Goal: Task Accomplishment & Management: Use online tool/utility

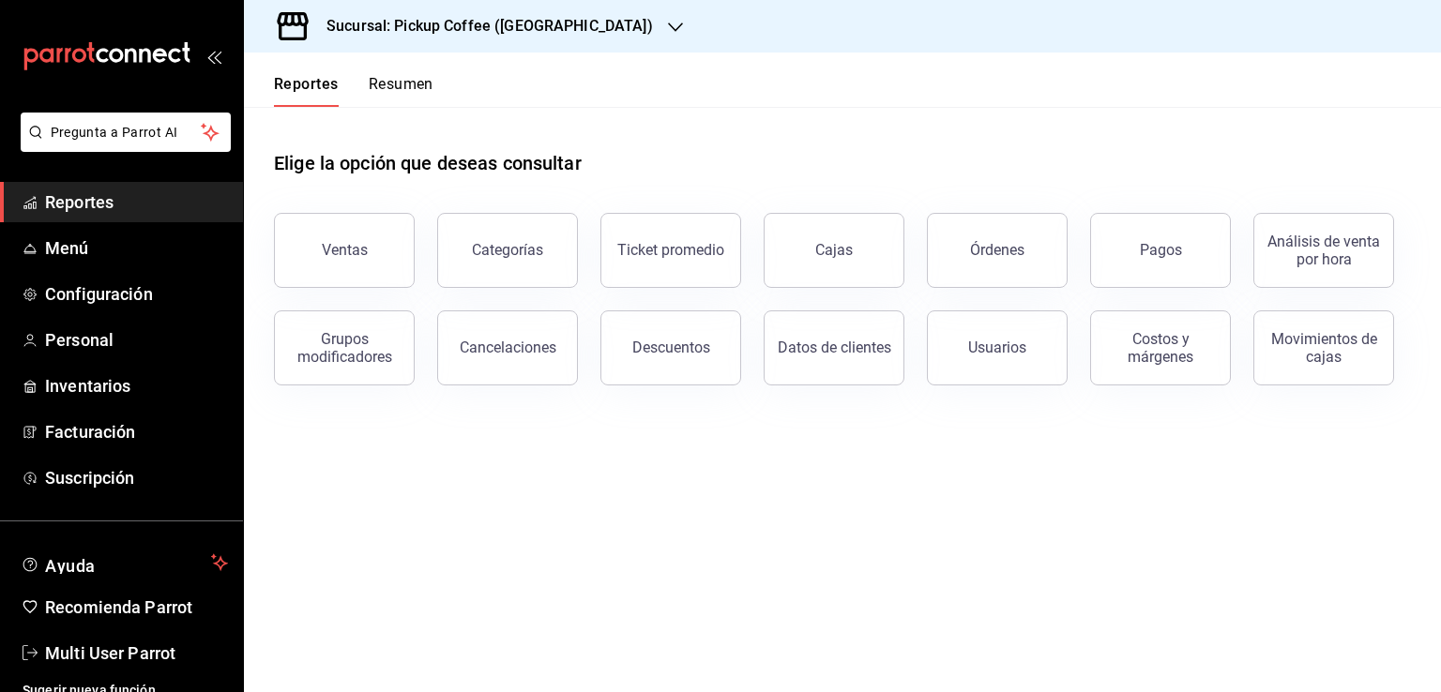
click at [412, 93] on button "Resumen" at bounding box center [401, 91] width 65 height 32
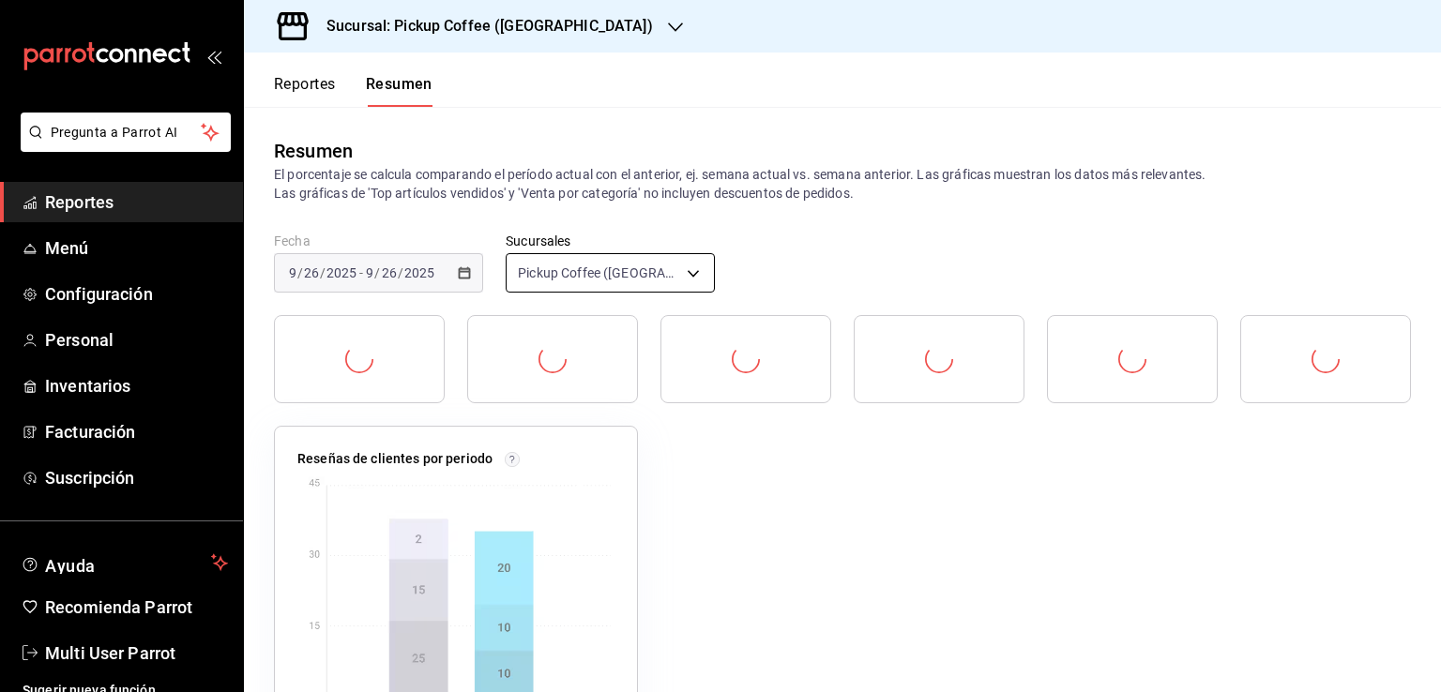
click at [607, 268] on body "Pregunta a Parrot AI Reportes Menú Configuración Personal Inventarios Facturaci…" at bounding box center [720, 346] width 1441 height 692
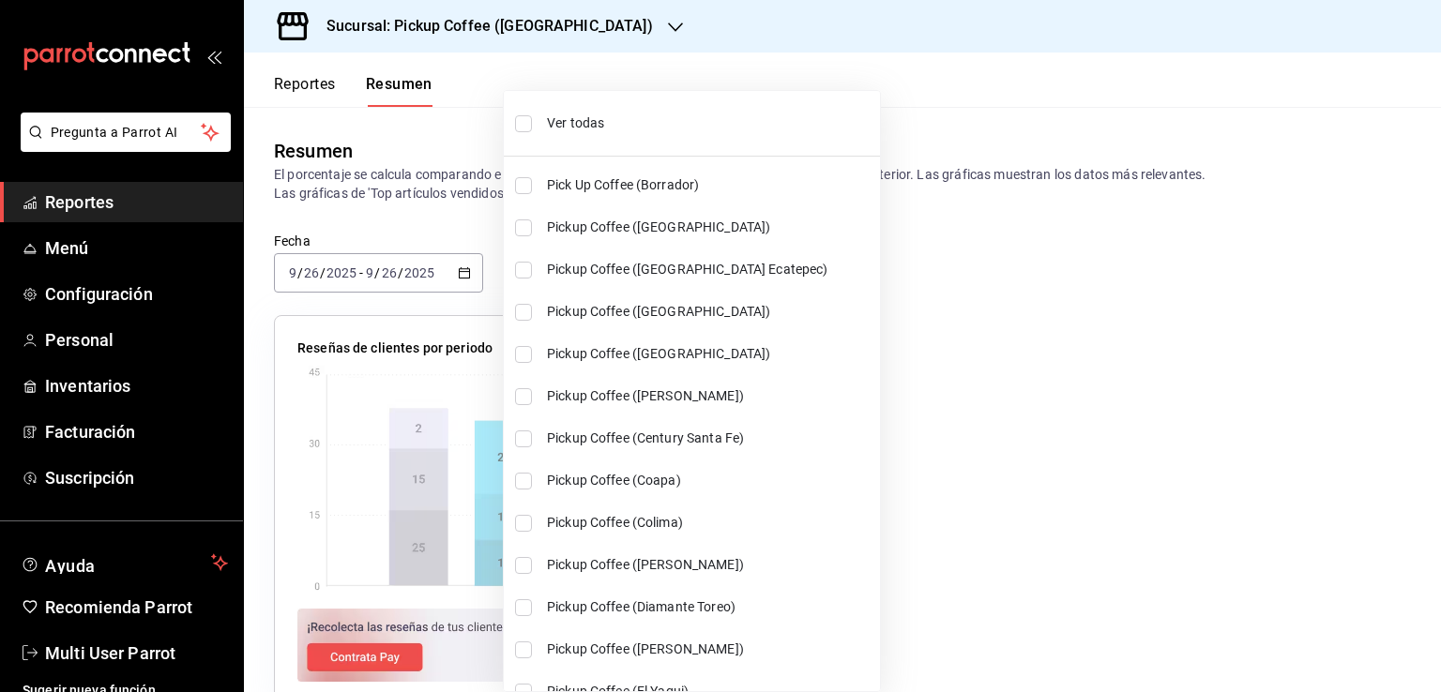
click at [638, 132] on span "Ver todas" at bounding box center [709, 123] width 325 height 20
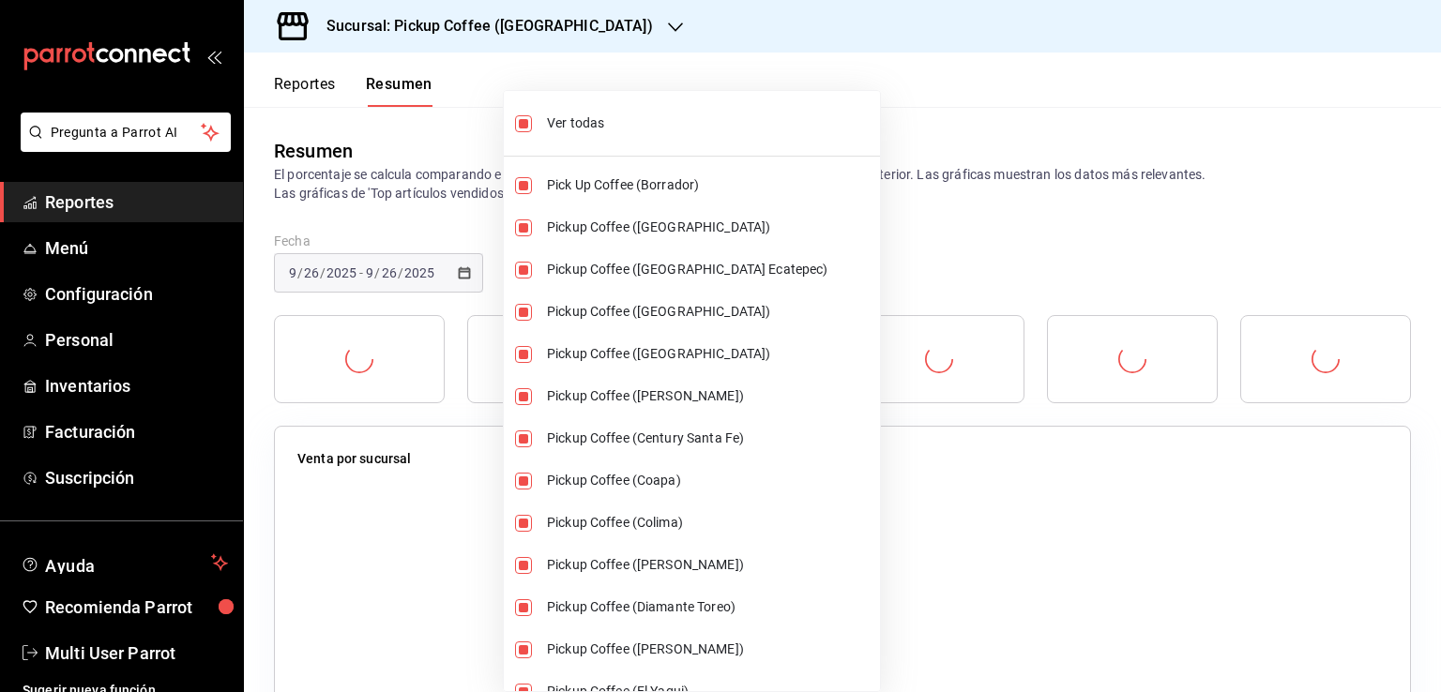
type input "[object Object],[object Object],[object Object],[object Object],[object Object]…"
checkbox input "true"
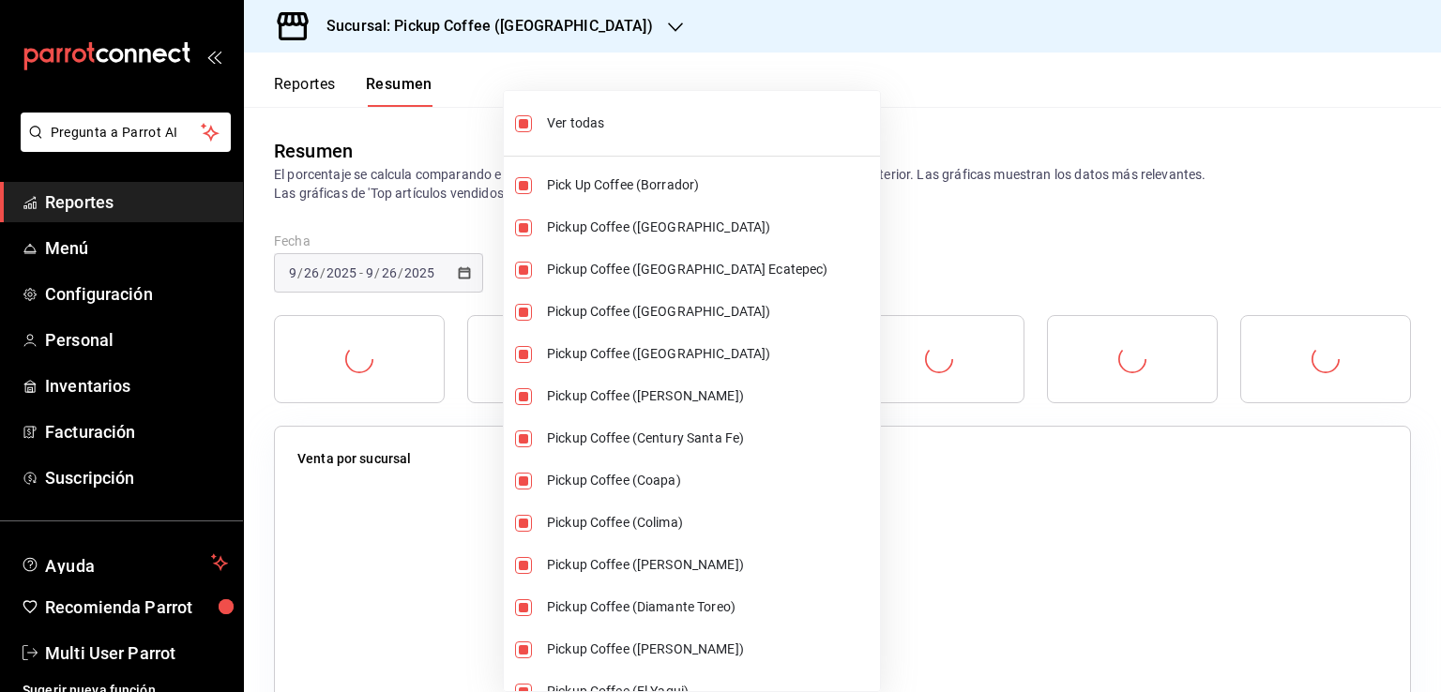
checkbox input "true"
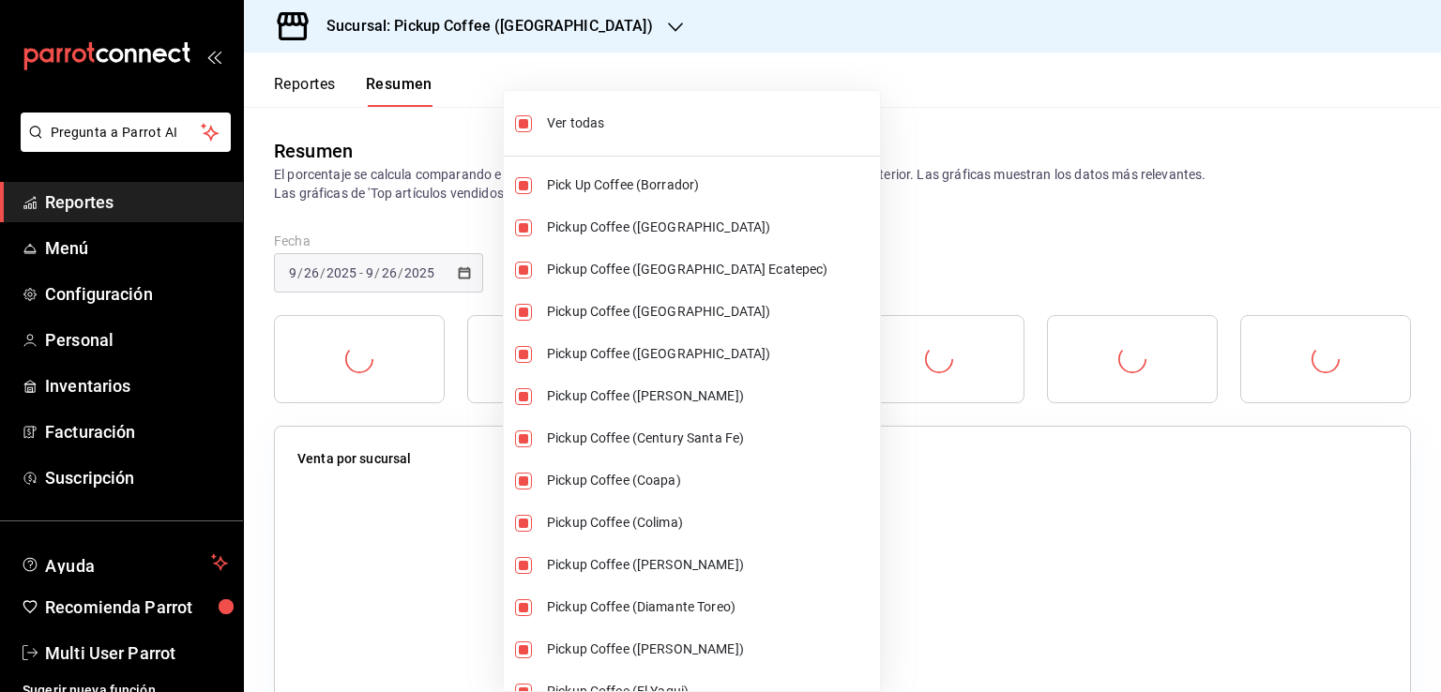
checkbox input "true"
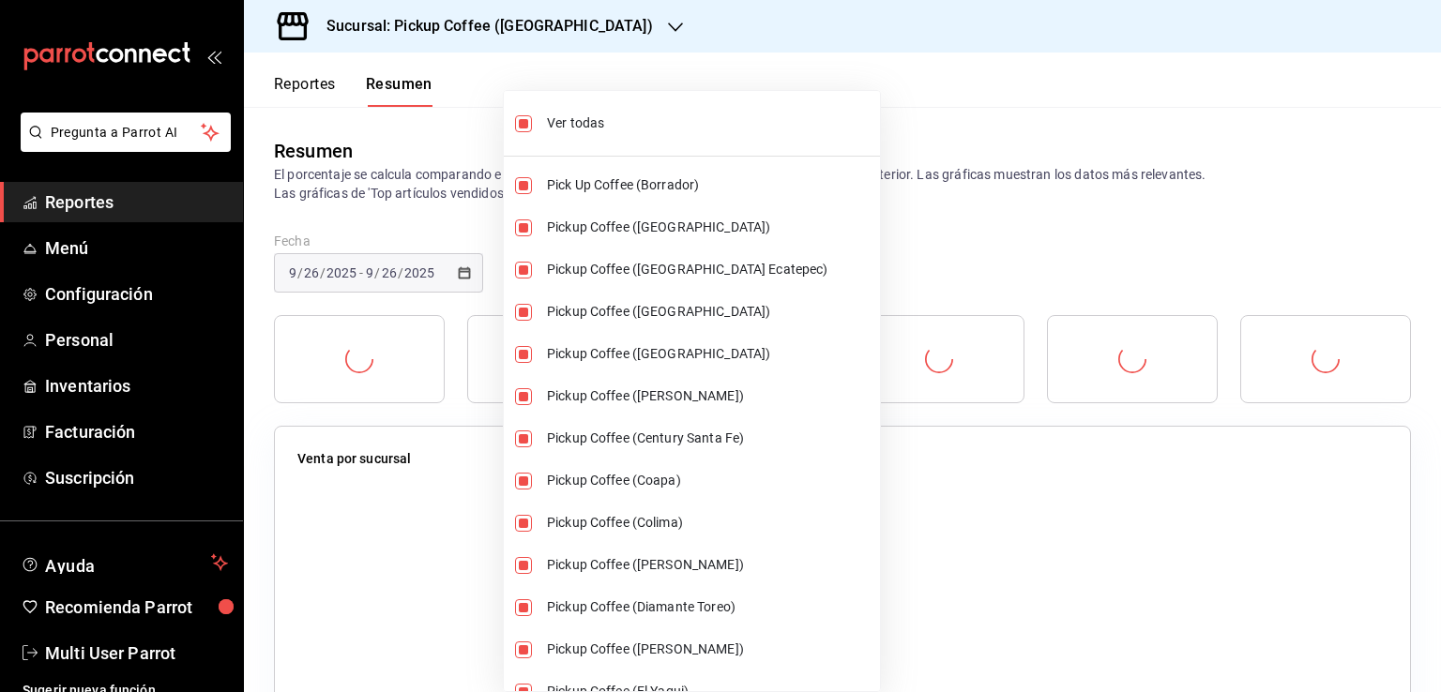
checkbox input "true"
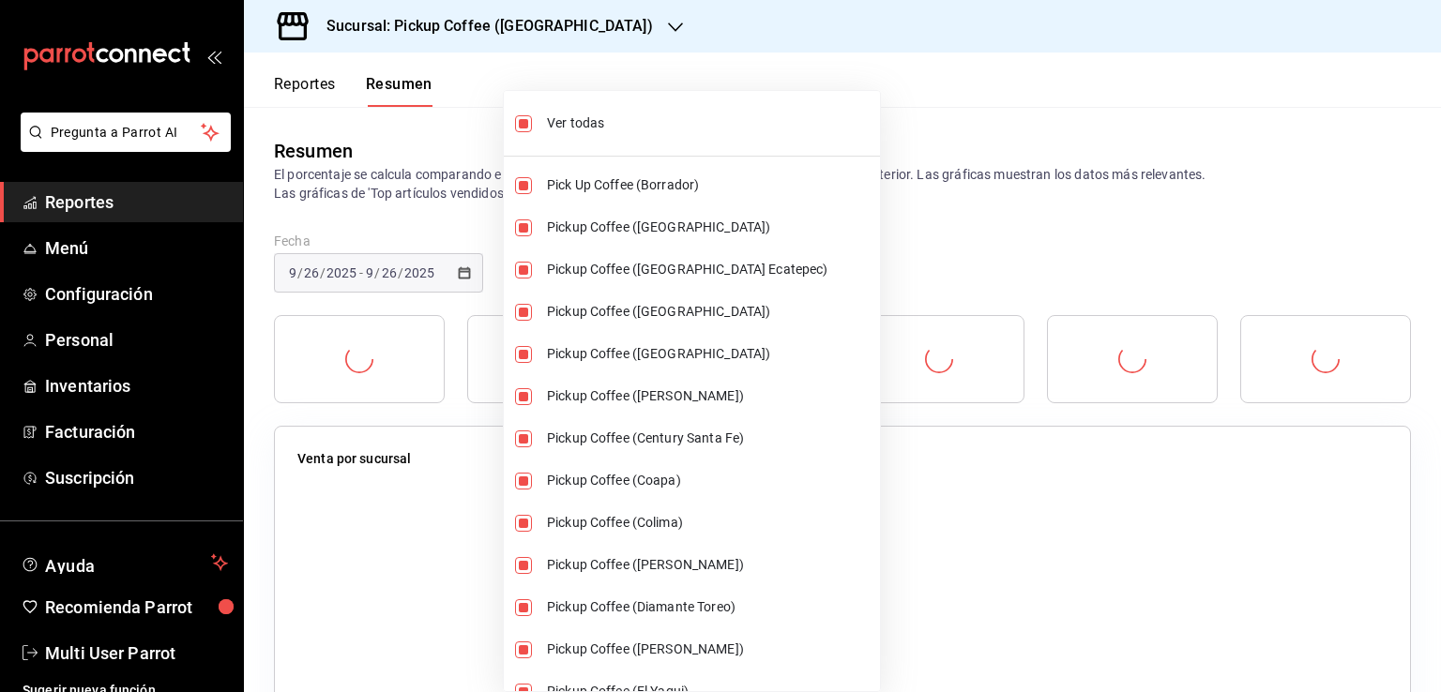
checkbox input "true"
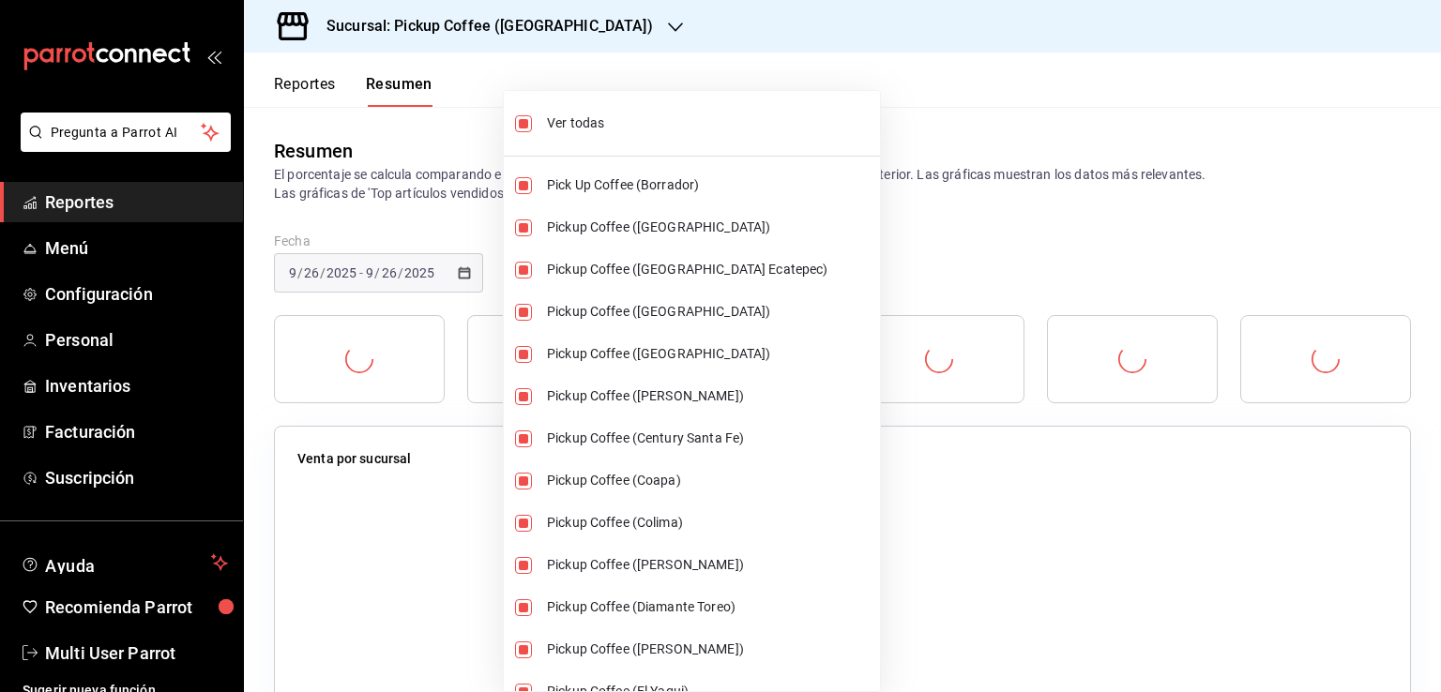
checkbox input "true"
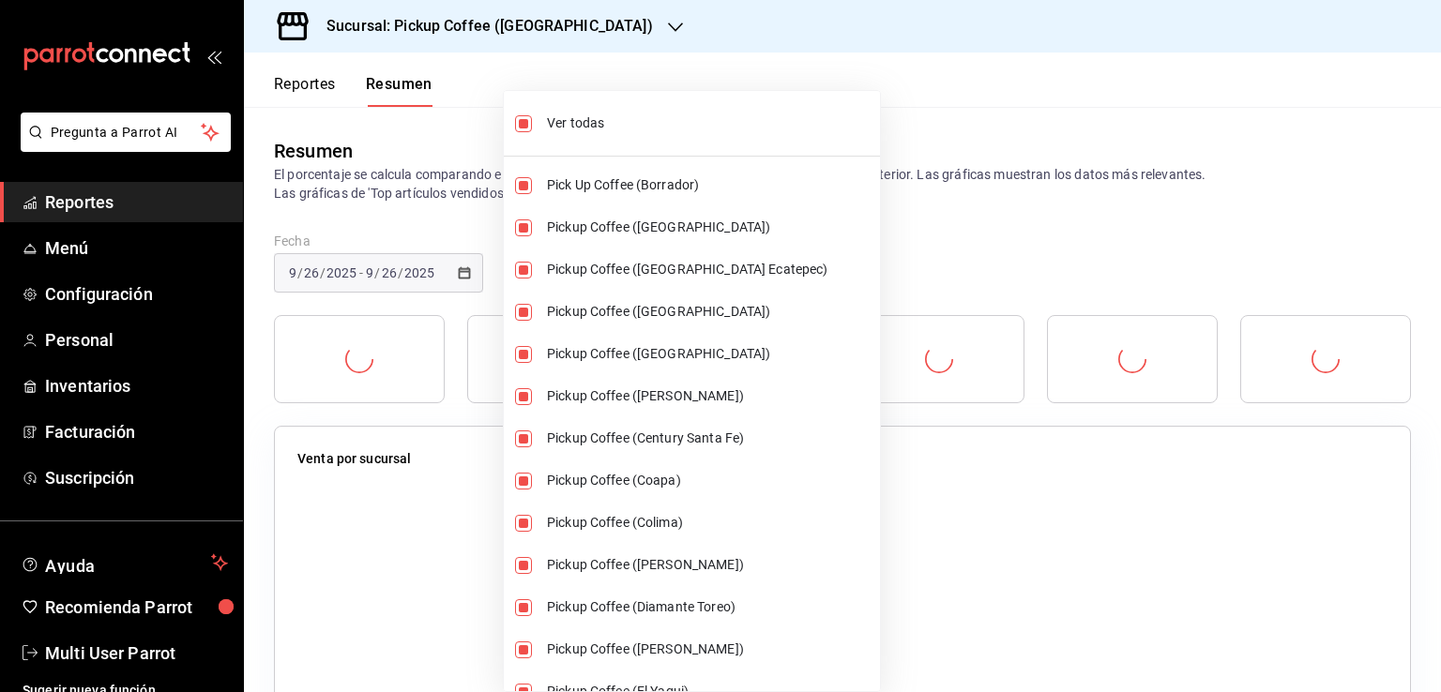
checkbox input "true"
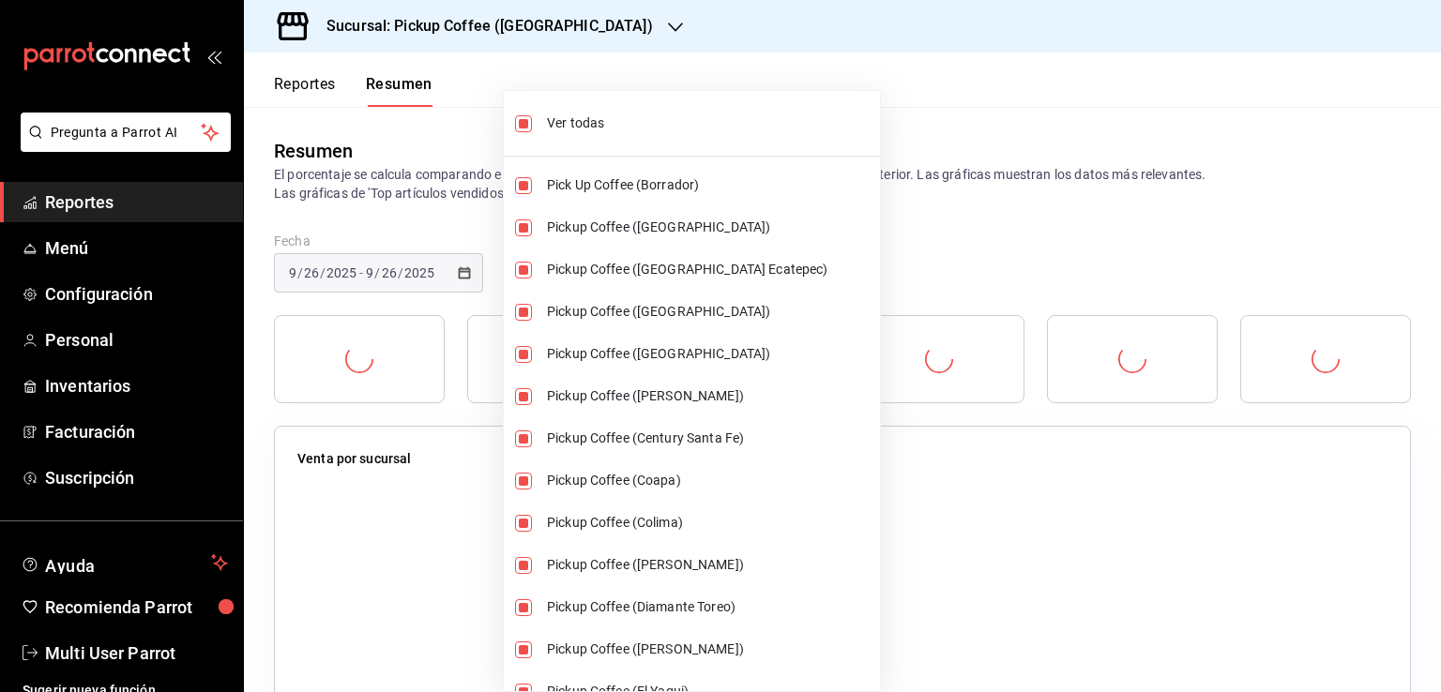
checkbox input "true"
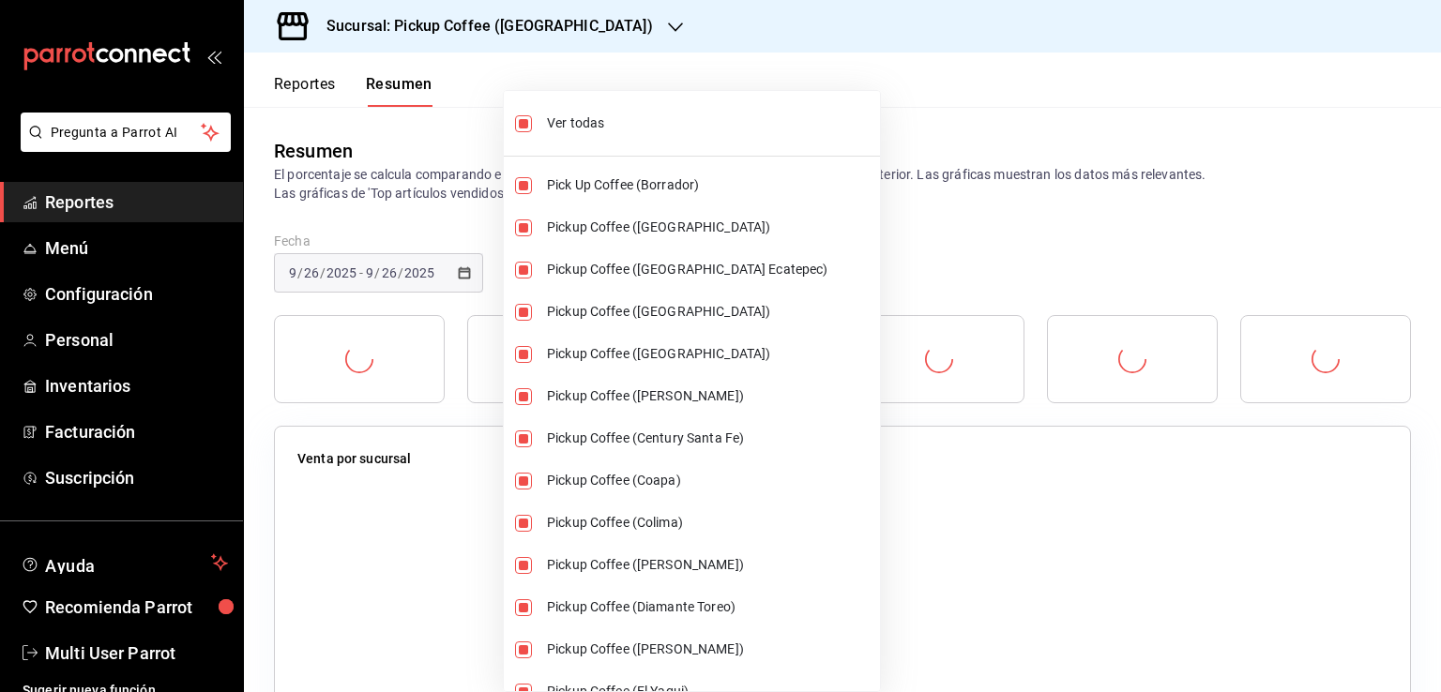
checkbox input "true"
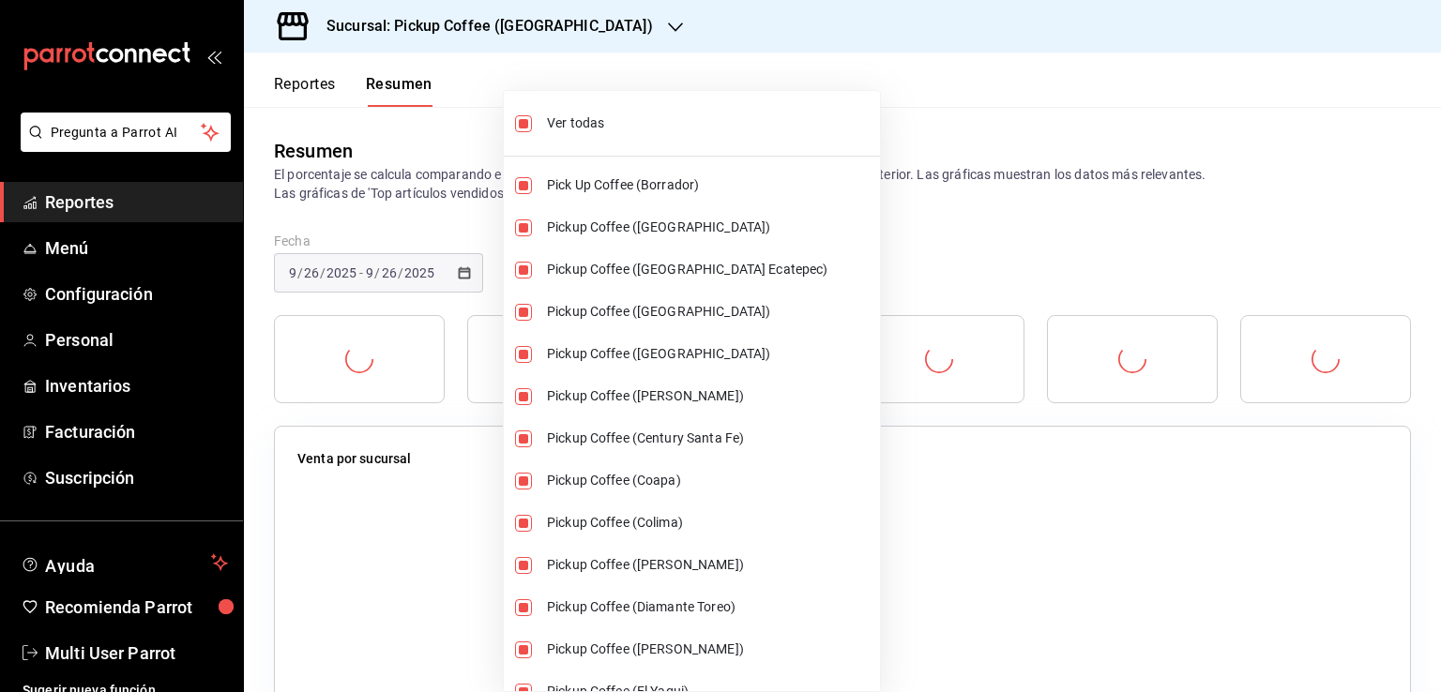
checkbox input "true"
click at [872, 71] on div at bounding box center [720, 346] width 1441 height 692
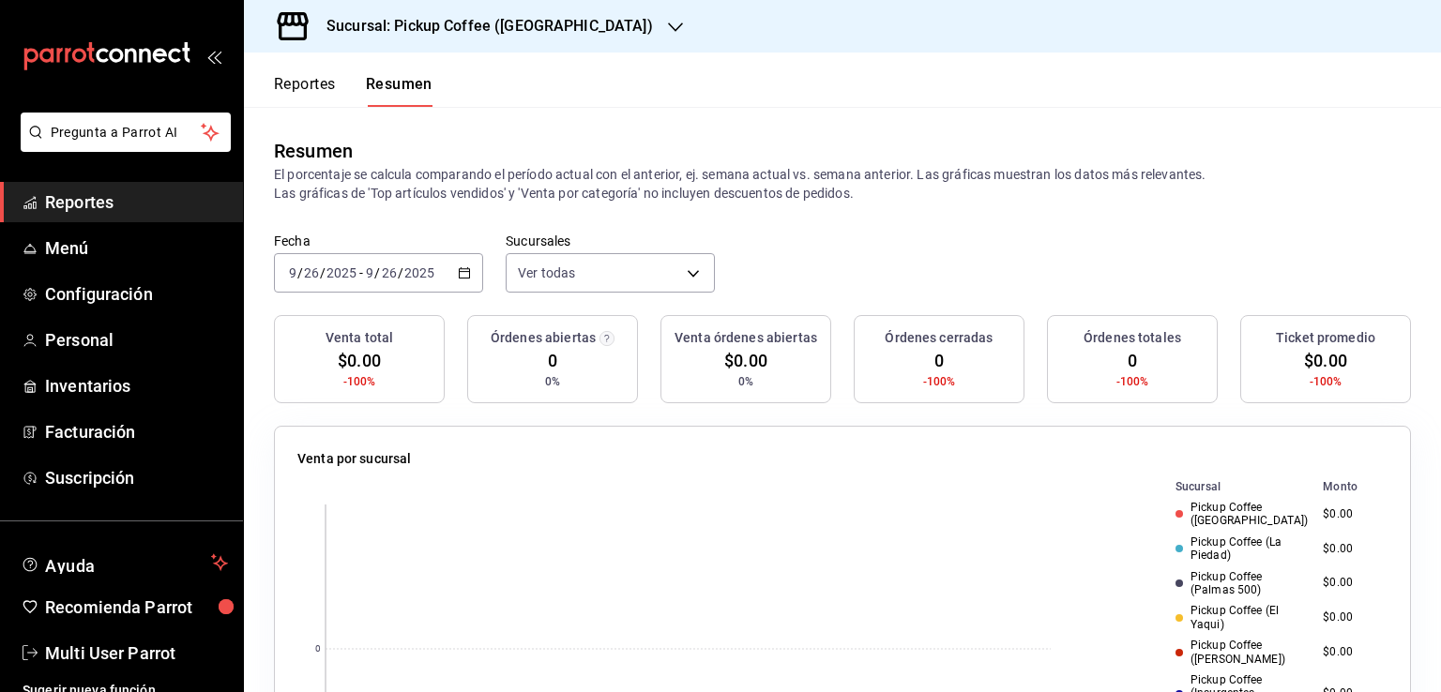
click at [461, 264] on div "2025-09-26 9 / 26 / 2025 - 2025-09-26 9 / 26 / 2025" at bounding box center [378, 272] width 209 height 39
click at [345, 375] on span "Ayer" at bounding box center [362, 372] width 145 height 20
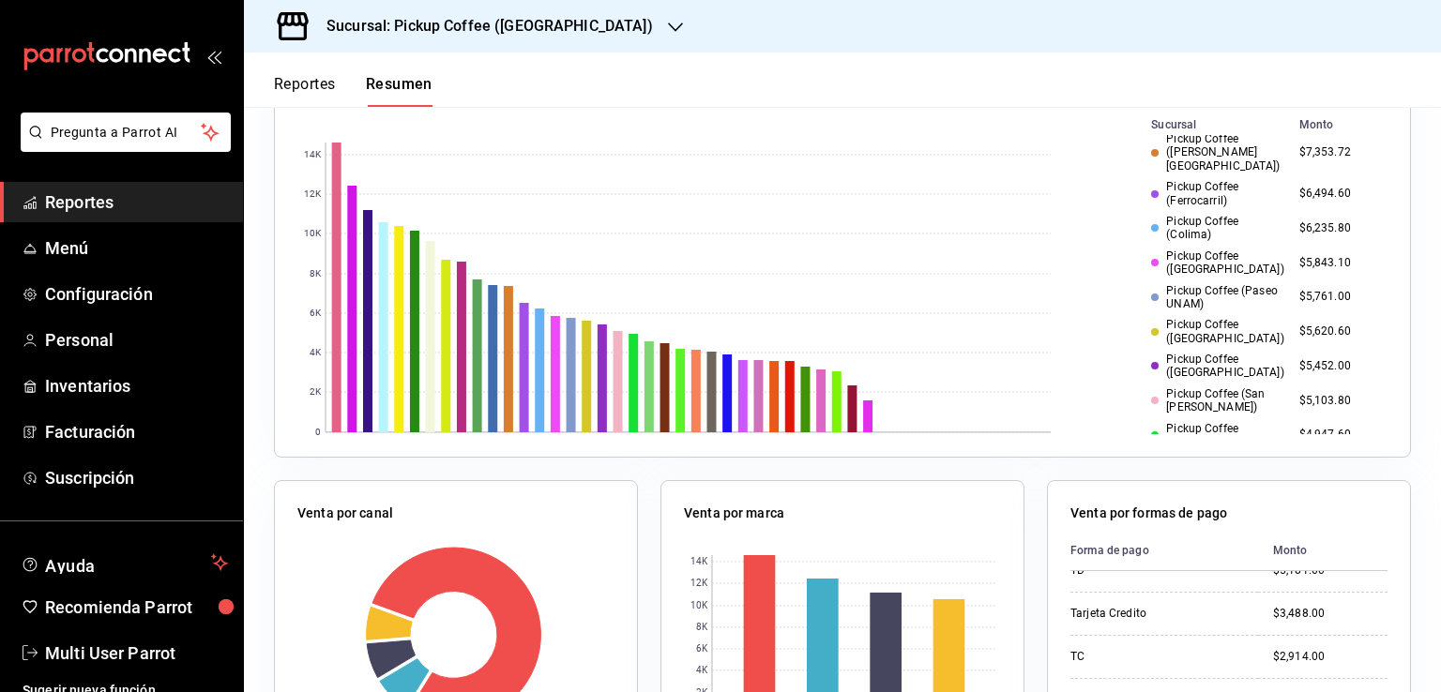
scroll to position [406, 0]
